Goal: Navigation & Orientation: Find specific page/section

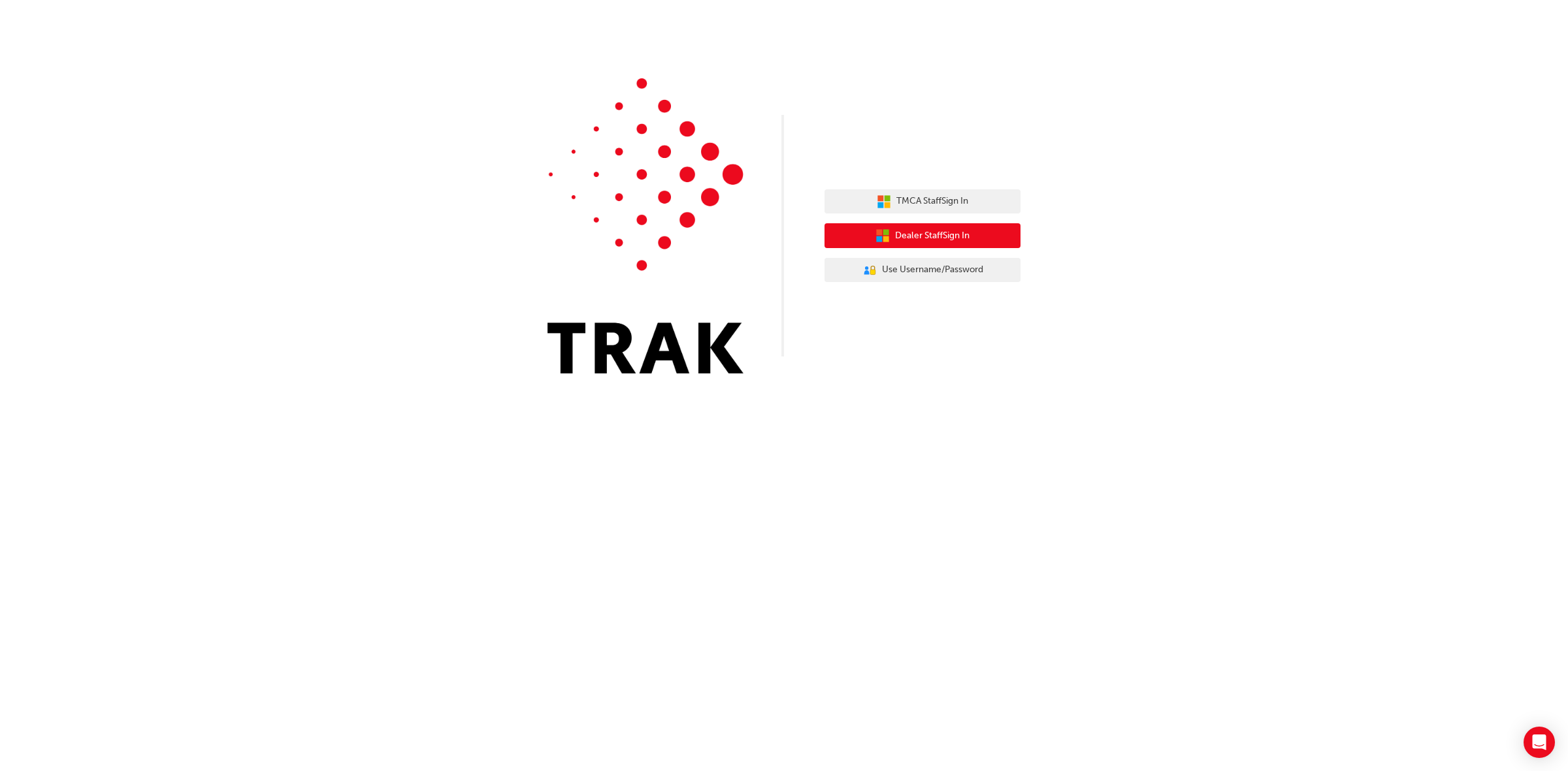
click at [952, 230] on span "Dealer Staff Sign In" at bounding box center [931, 236] width 74 height 15
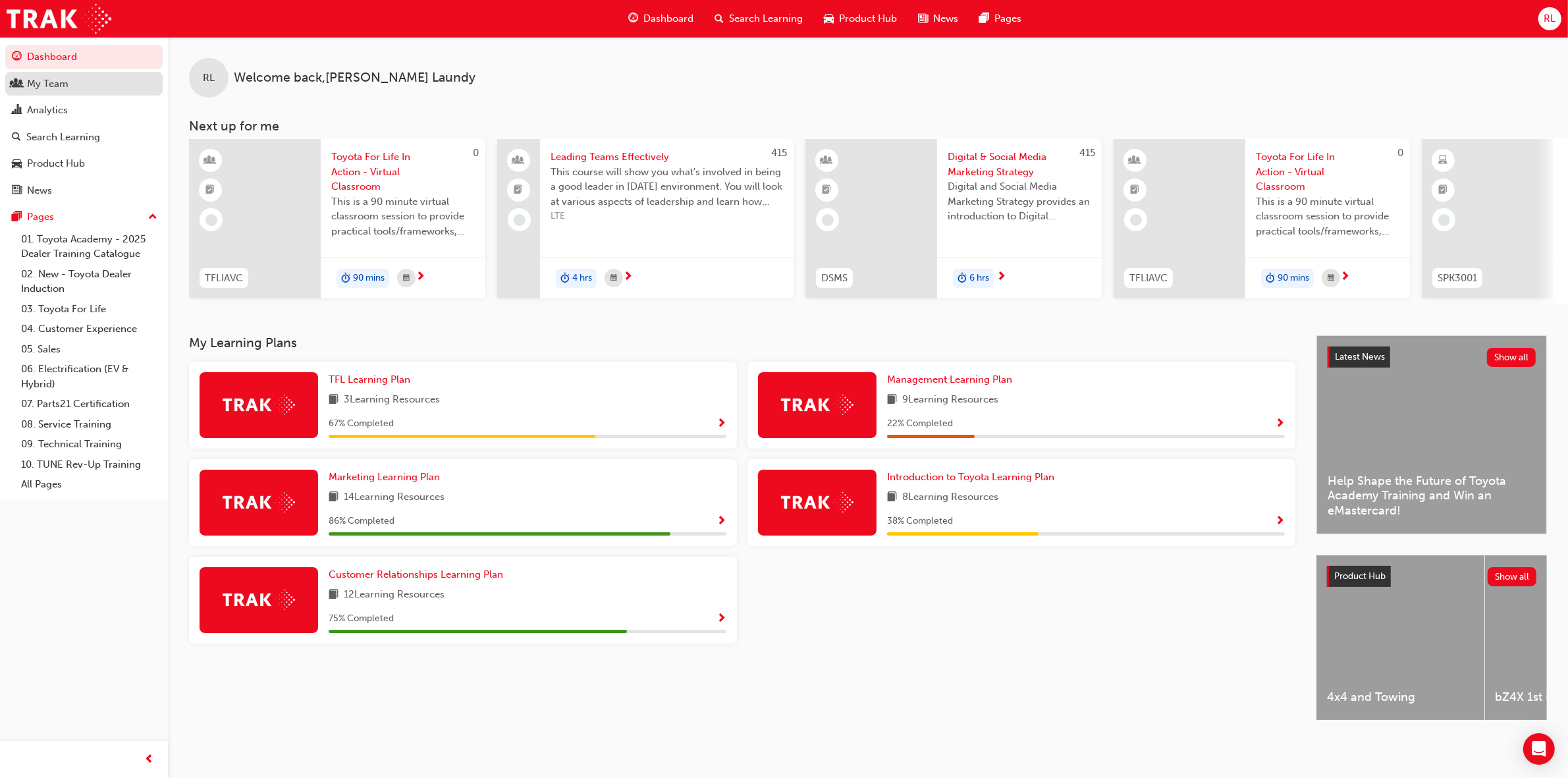
click at [57, 88] on div "My Team" at bounding box center [48, 84] width 42 height 15
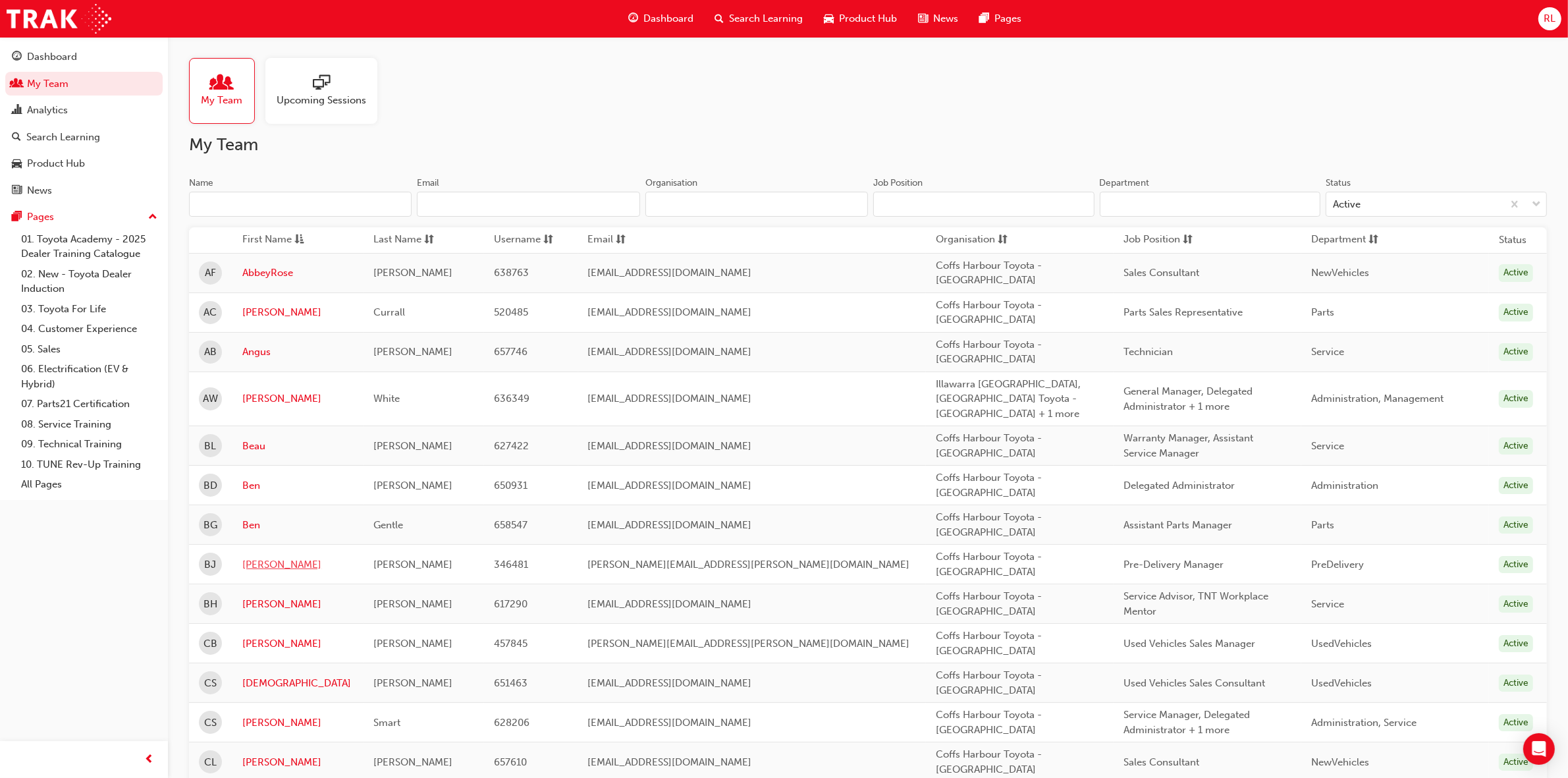
click at [251, 574] on td "[PERSON_NAME]" at bounding box center [297, 564] width 131 height 39
click at [267, 567] on link "[PERSON_NAME]" at bounding box center [298, 565] width 112 height 15
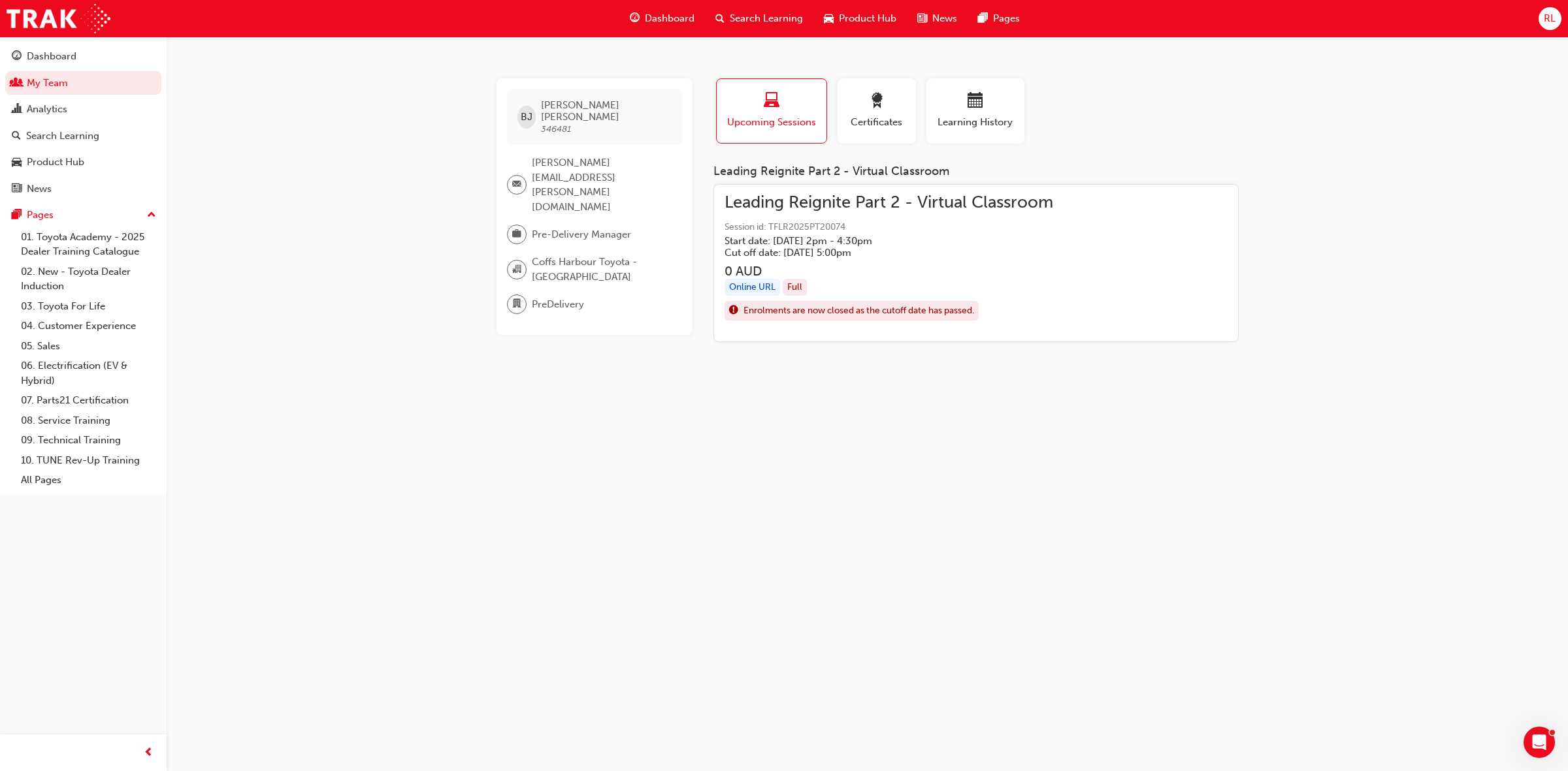
click at [756, 22] on span "Search Learning" at bounding box center [766, 18] width 73 height 15
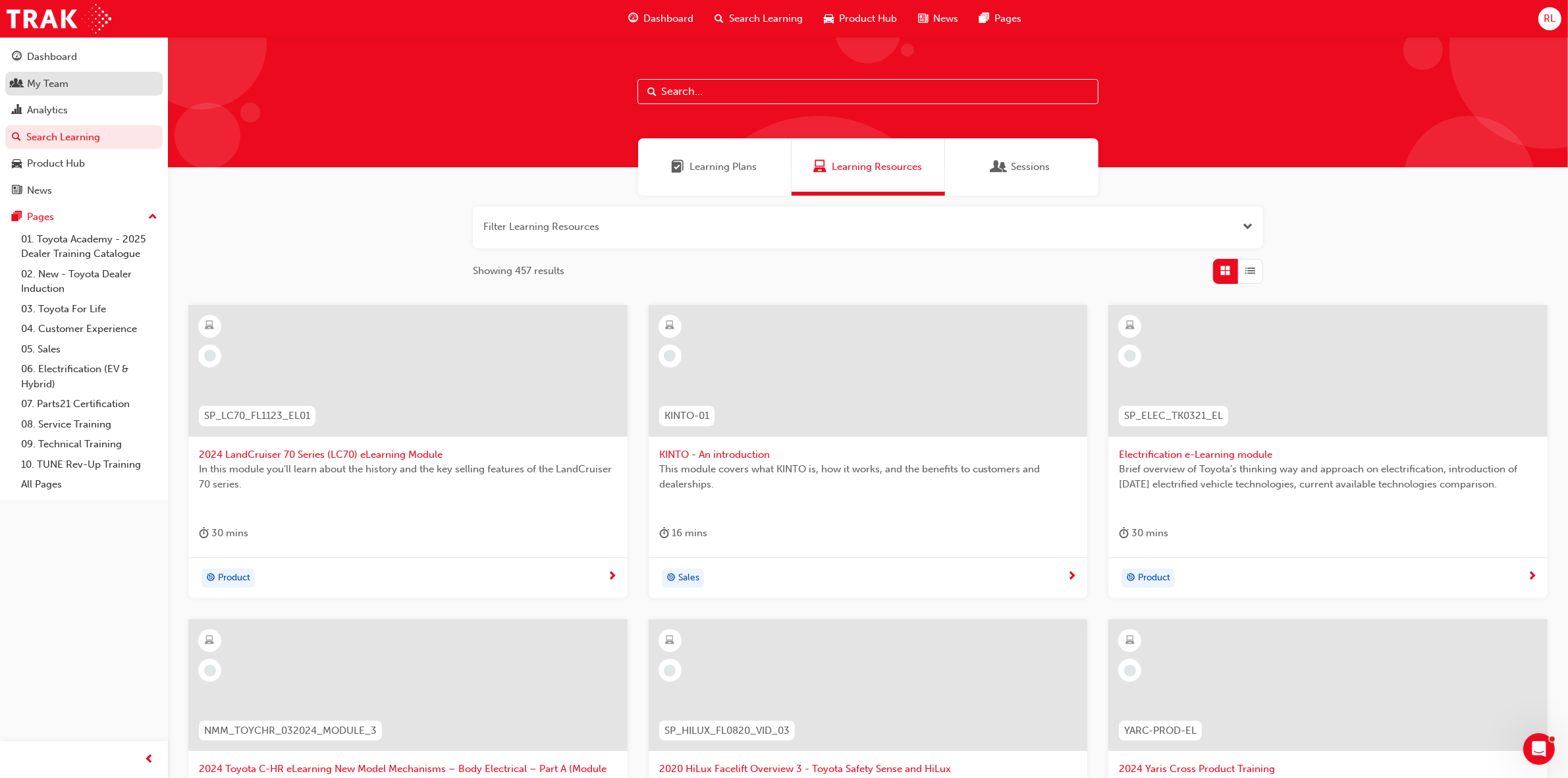
click at [132, 86] on div "My Team" at bounding box center [84, 84] width 145 height 16
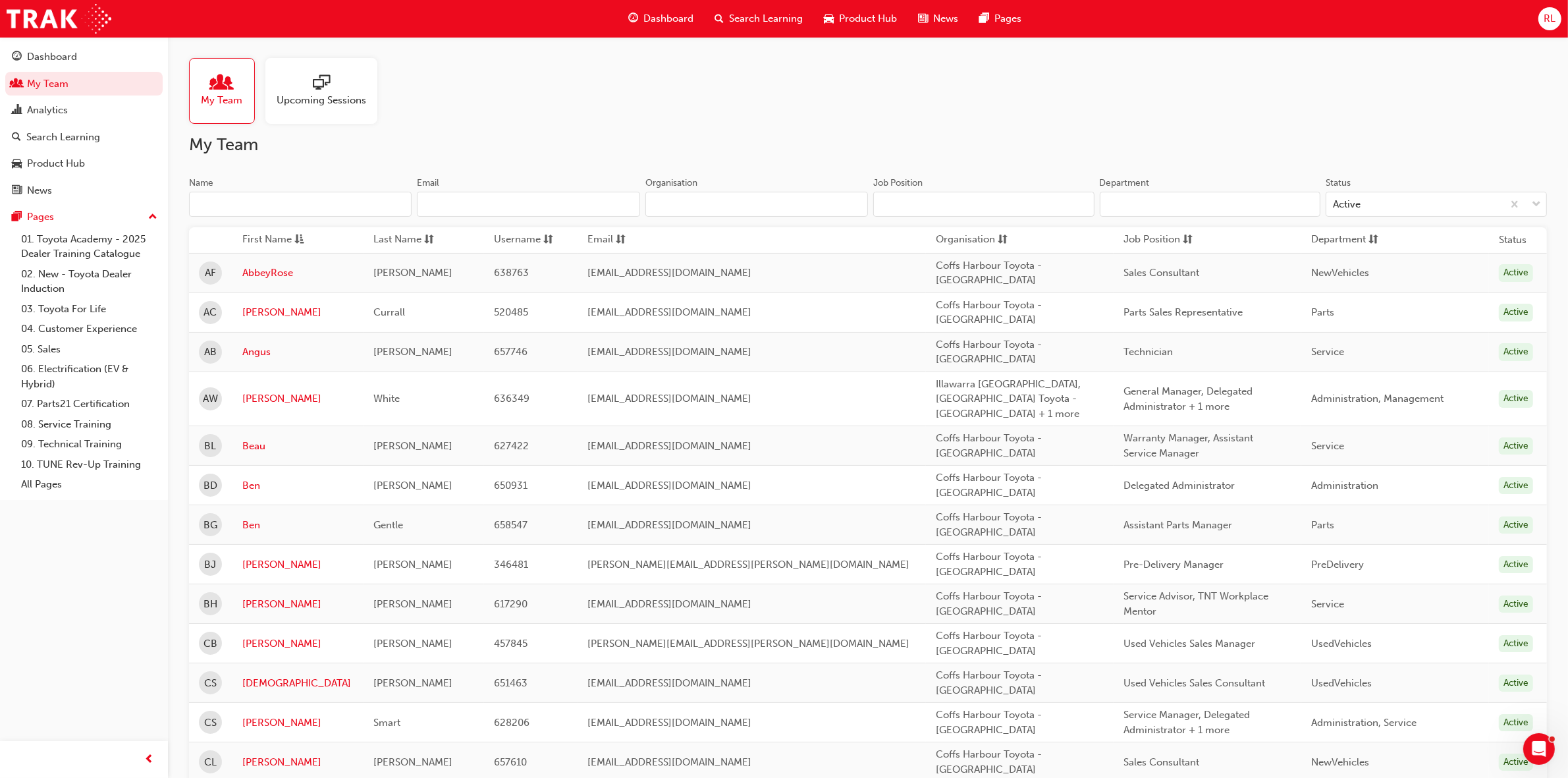
click at [316, 97] on span "Upcoming Sessions" at bounding box center [321, 100] width 90 height 15
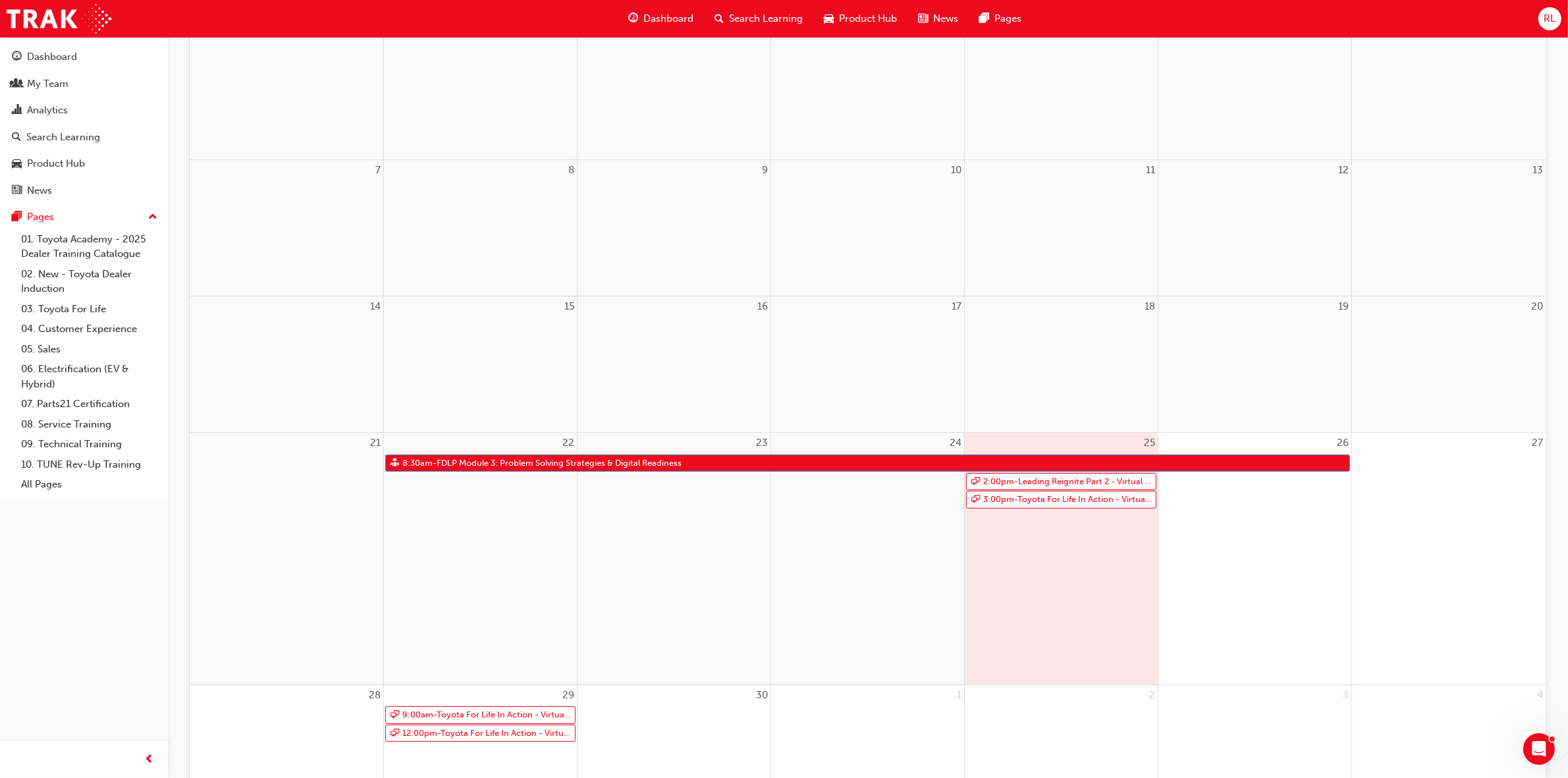
scroll to position [247, 0]
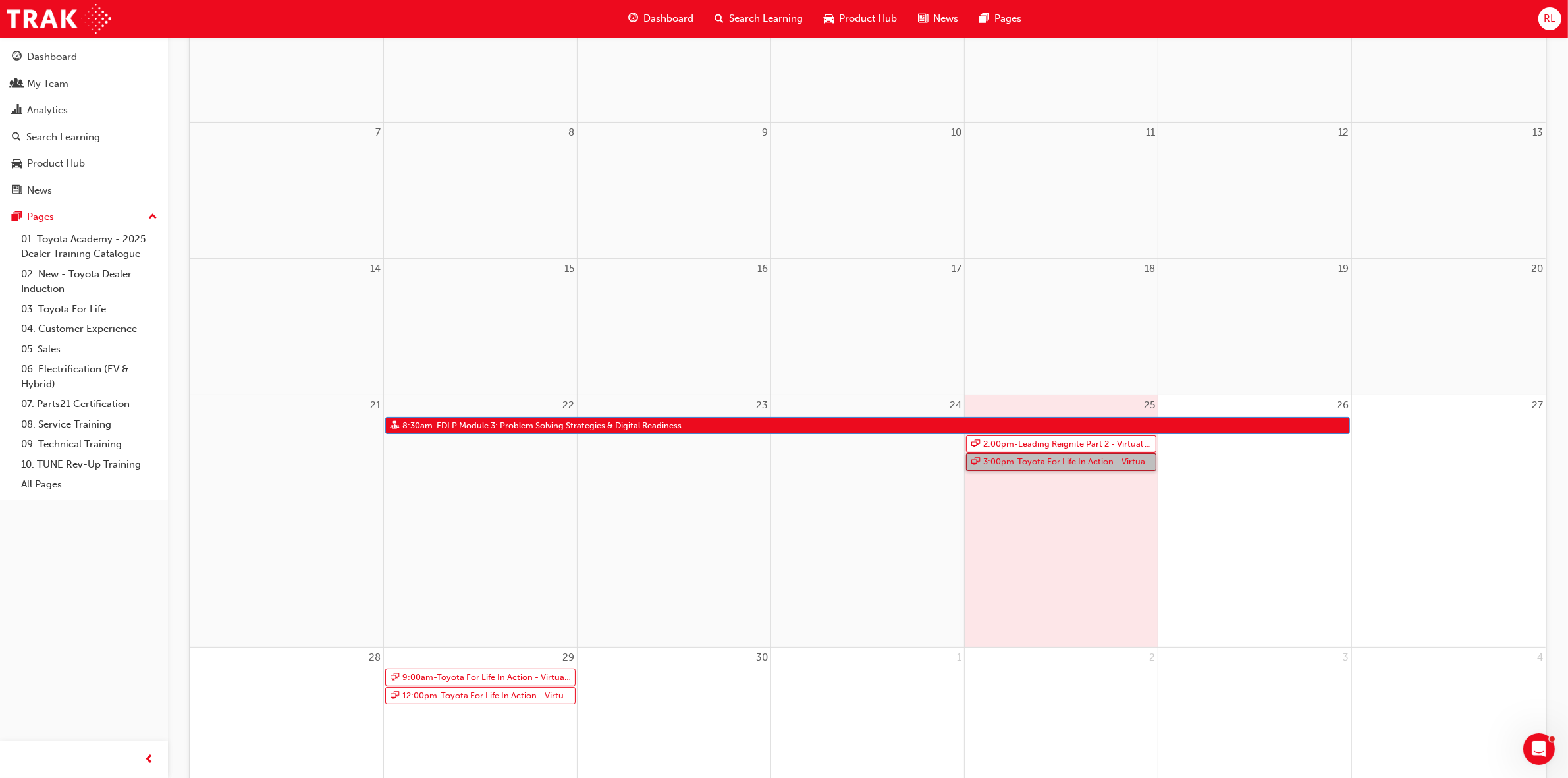
click at [1064, 462] on link "3:00pm - Toyota For Life In Action - Virtual Classroom" at bounding box center [1061, 462] width 190 height 18
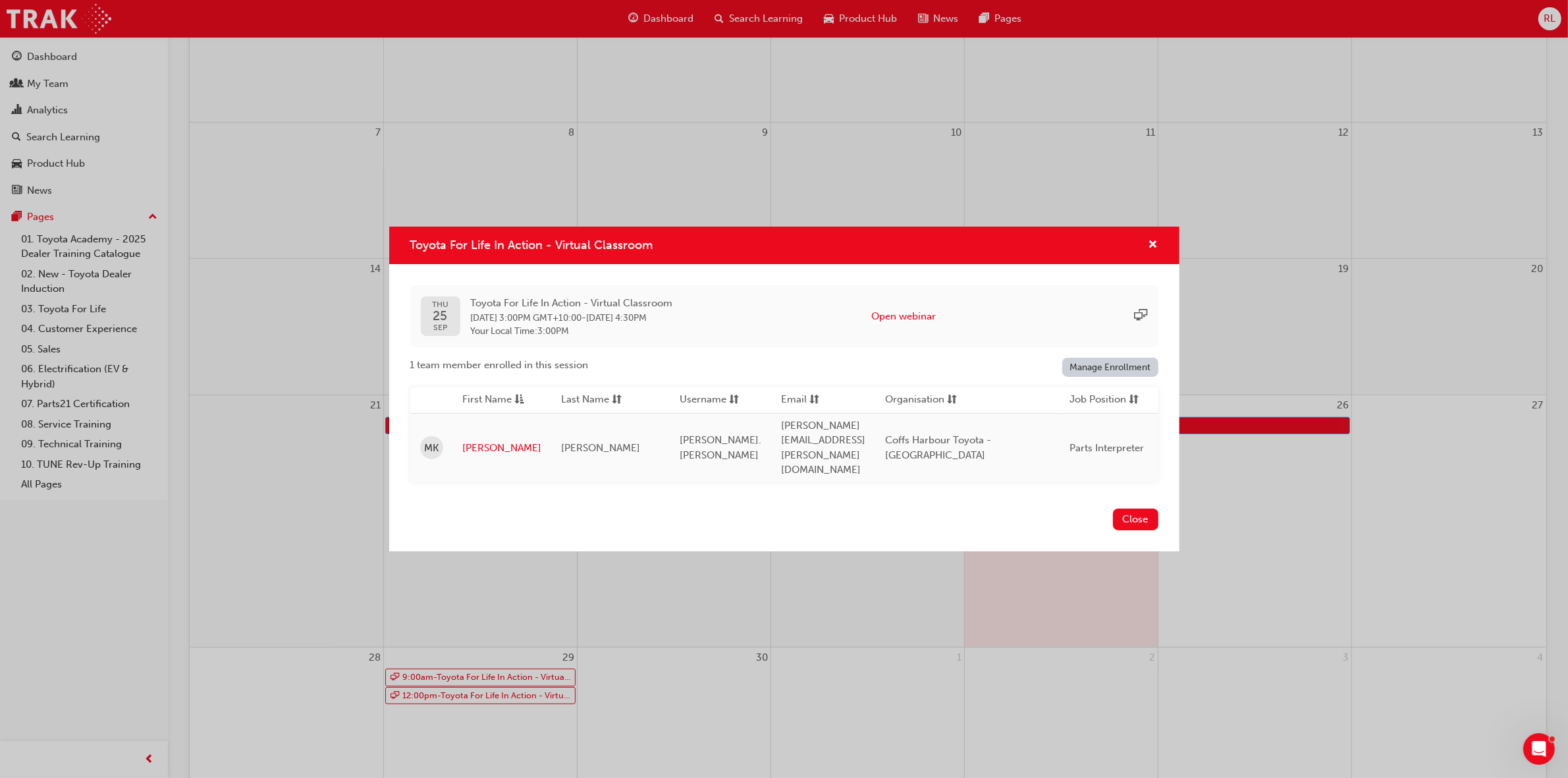
click at [1143, 509] on button "Close" at bounding box center [1136, 519] width 46 height 22
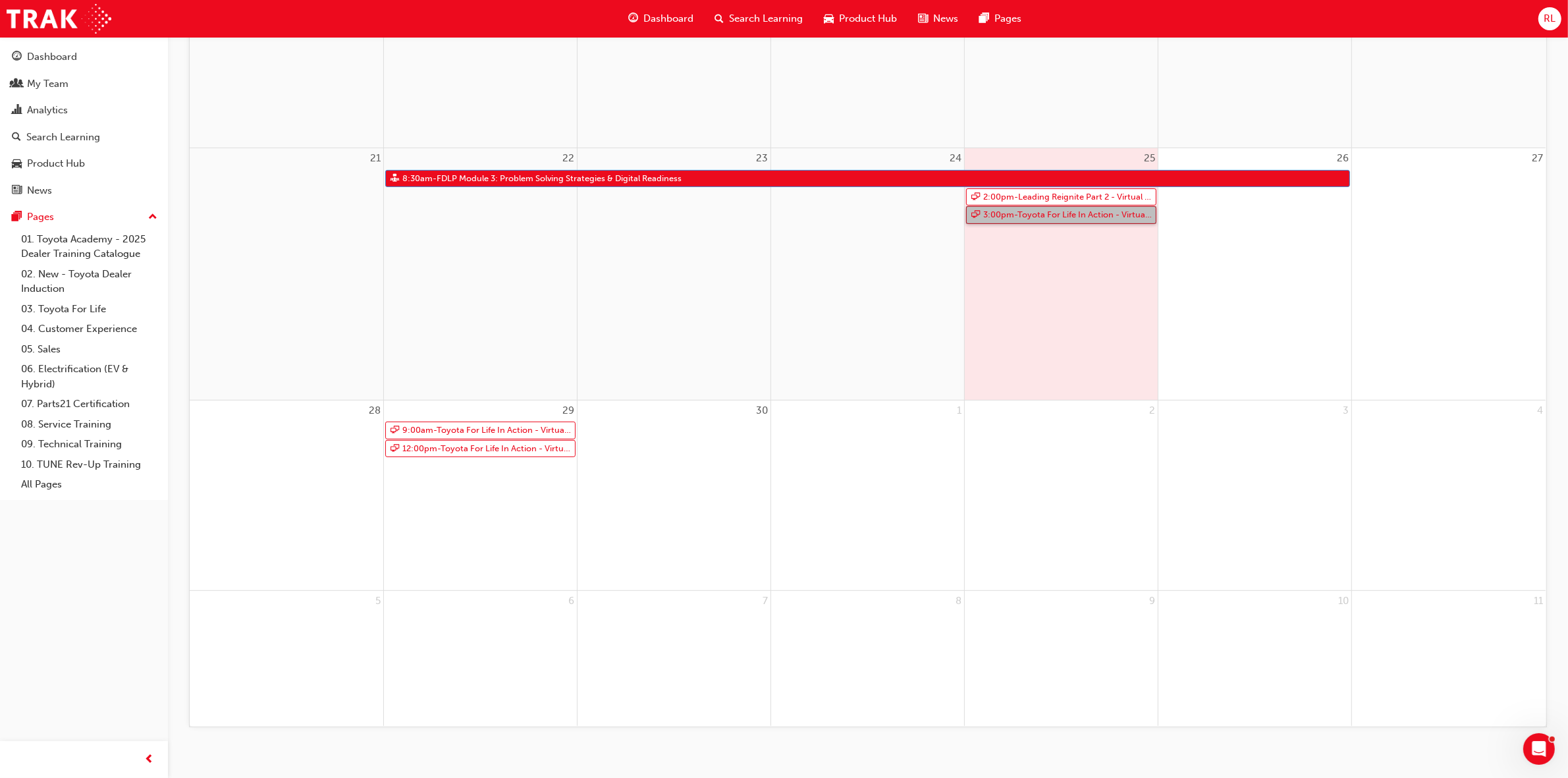
scroll to position [508, 0]
